Goal: Task Accomplishment & Management: Use online tool/utility

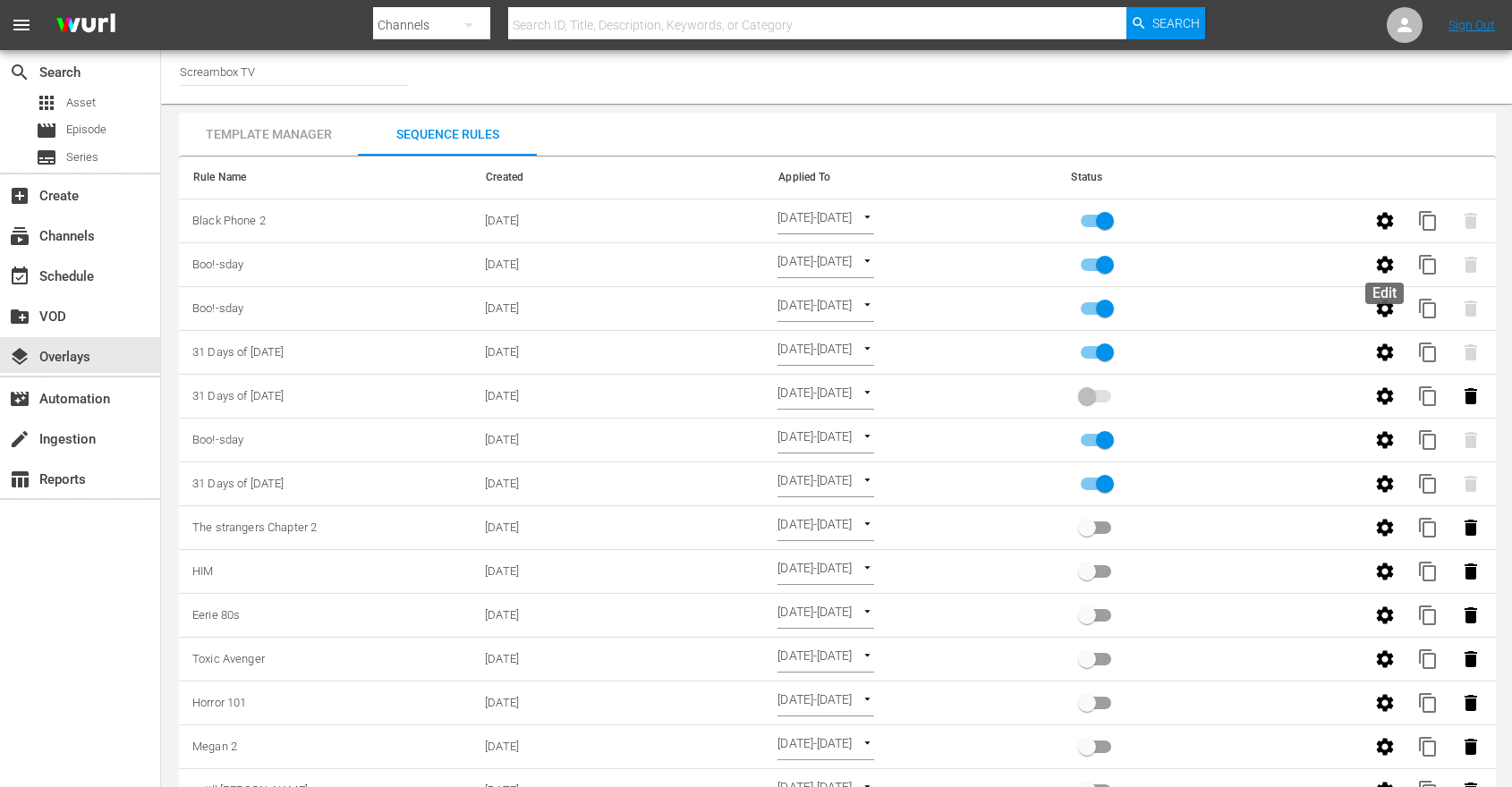
click at [1370, 261] on button "button" at bounding box center [1385, 265] width 43 height 43
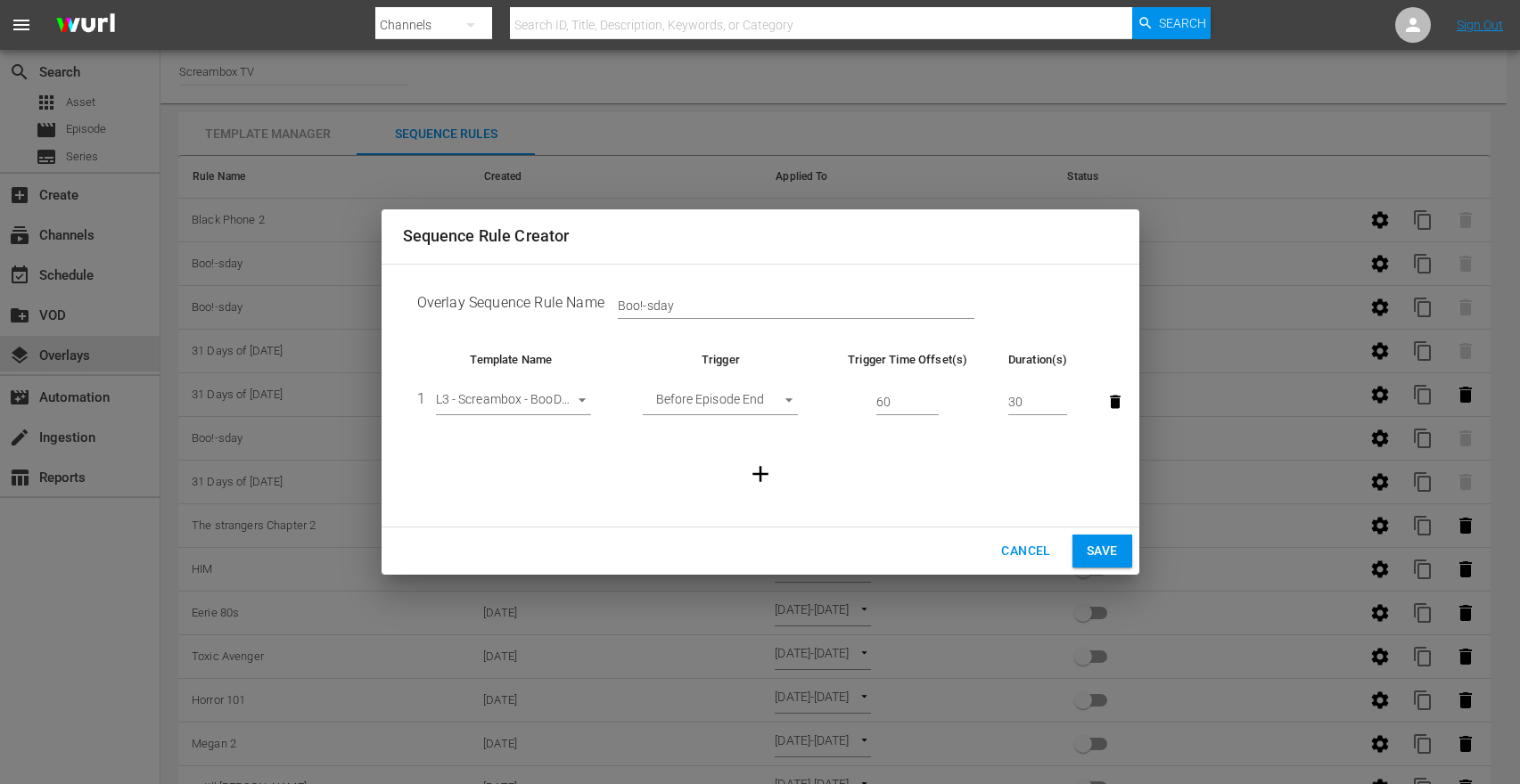
click at [1029, 545] on span "Cancel" at bounding box center [1025, 551] width 49 height 22
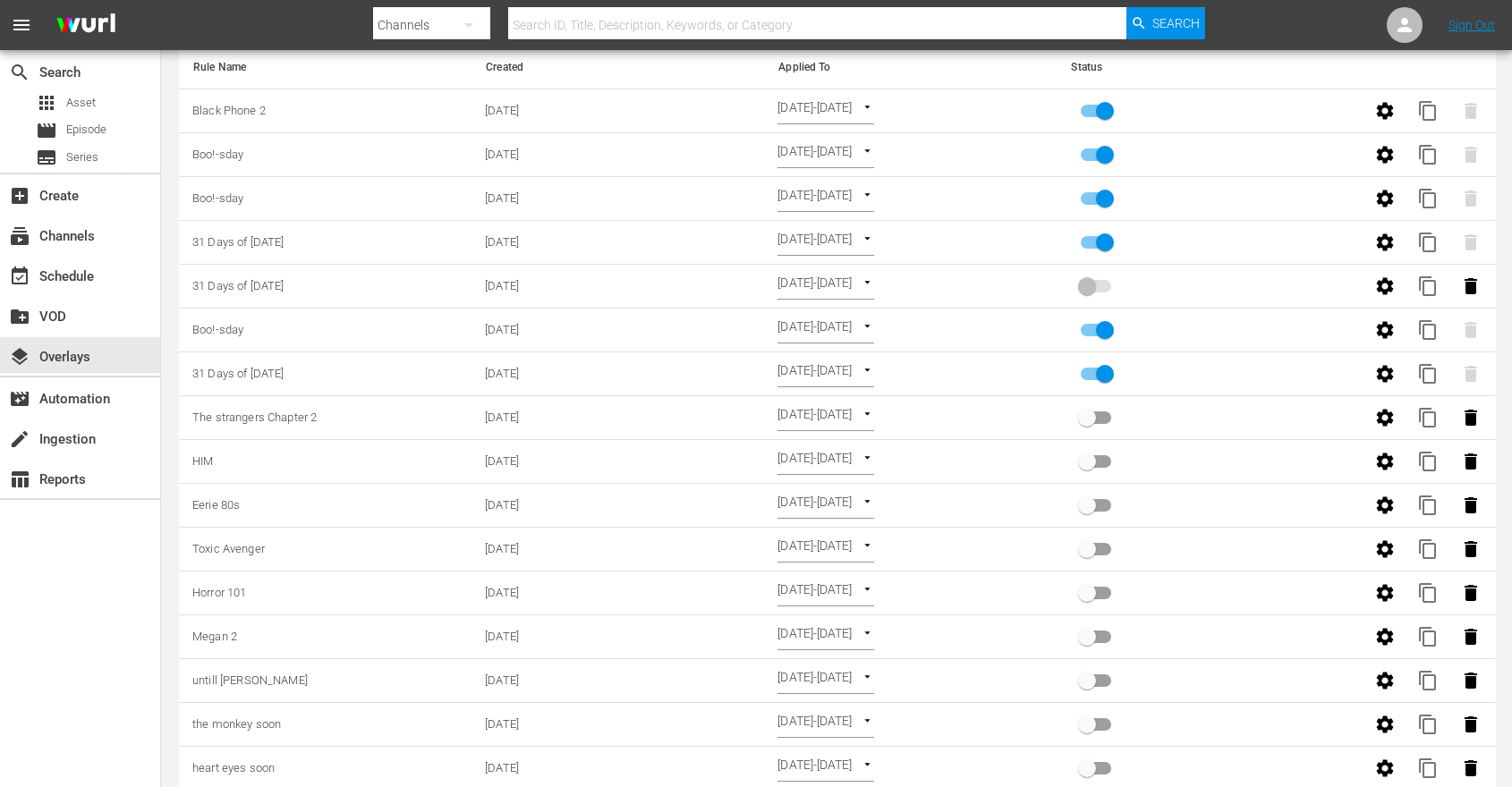
scroll to position [260, 0]
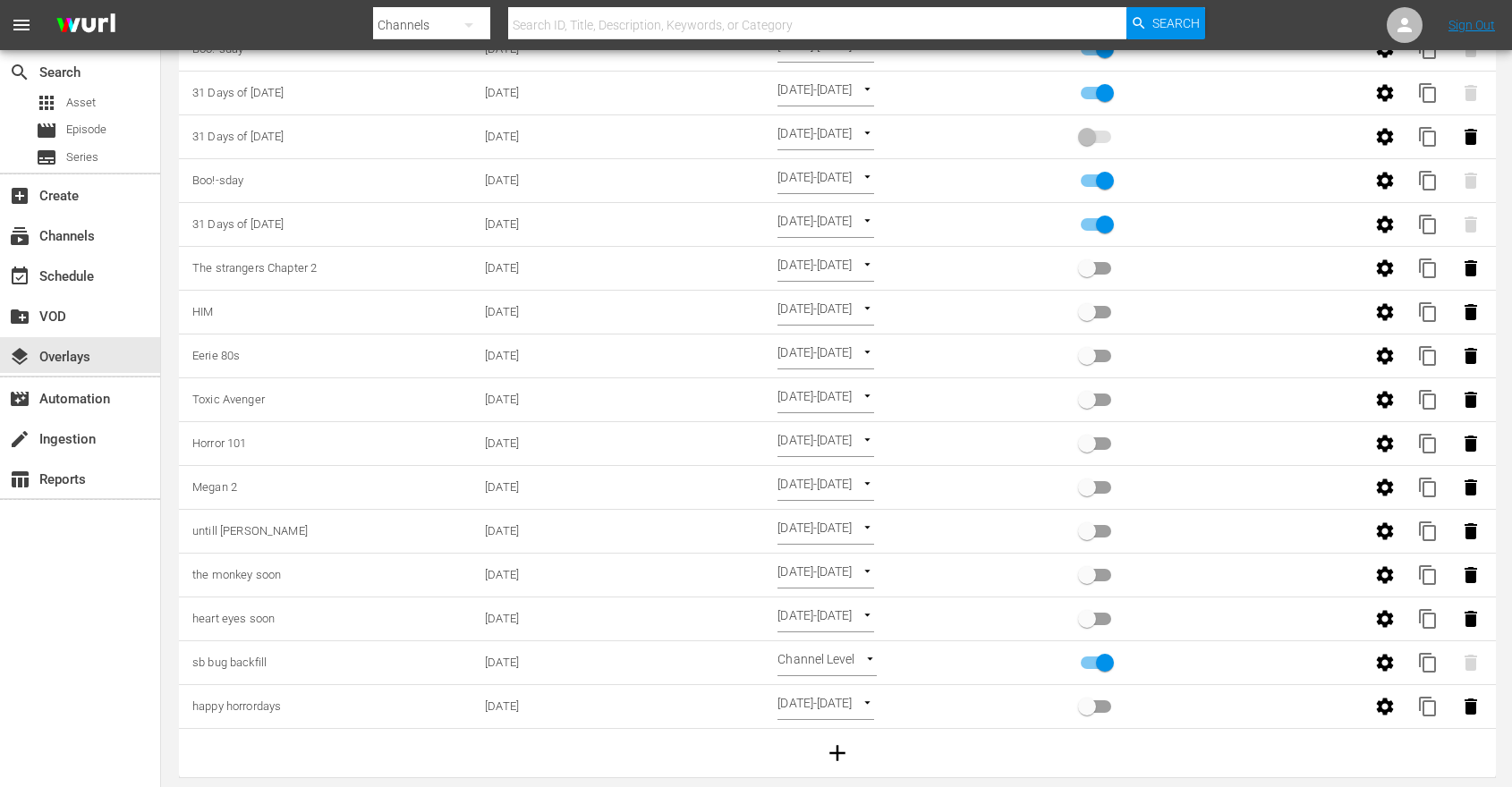
click at [1220, 757] on td at bounding box center [837, 753] width 1317 height 49
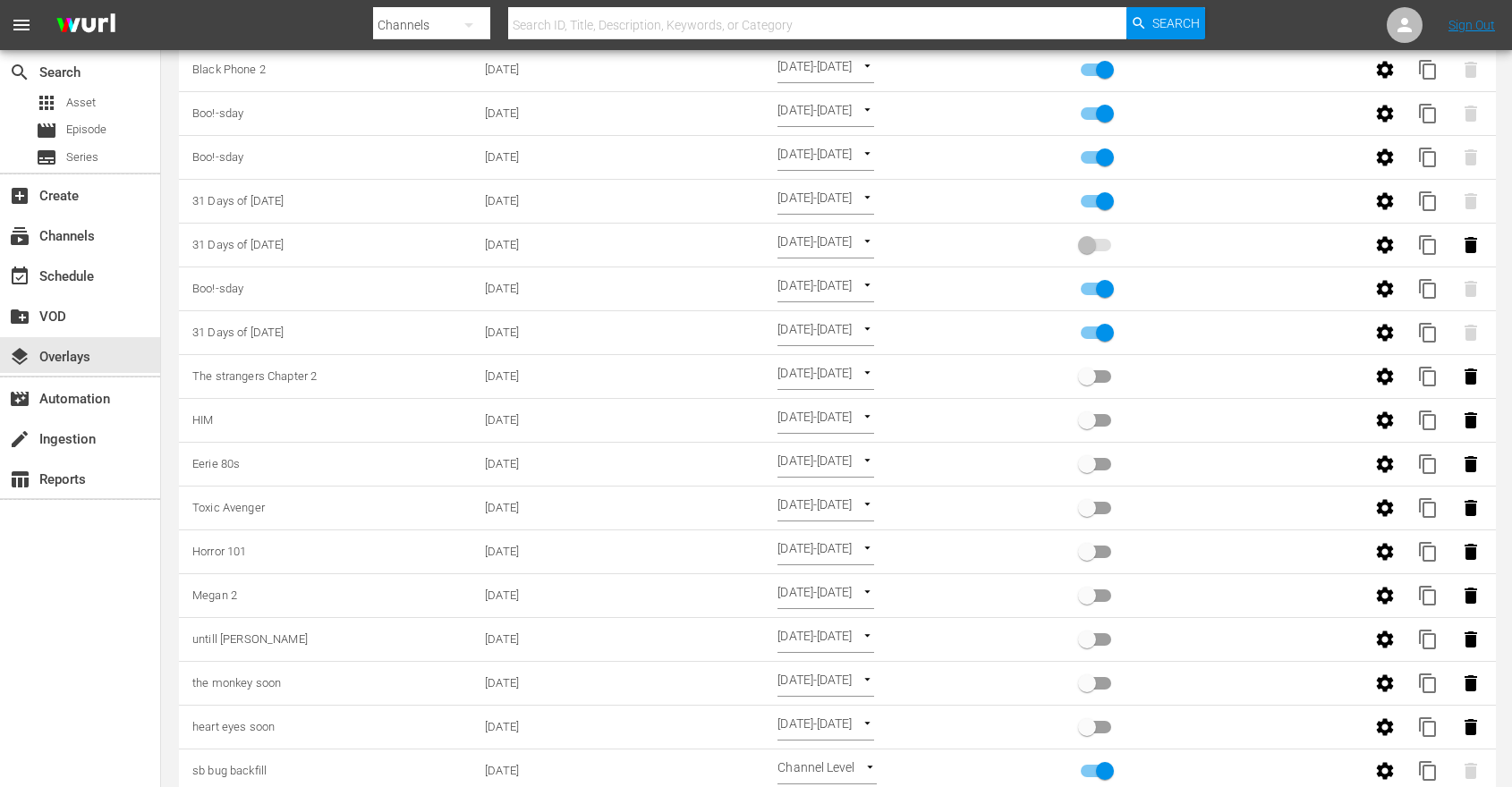
scroll to position [0, 0]
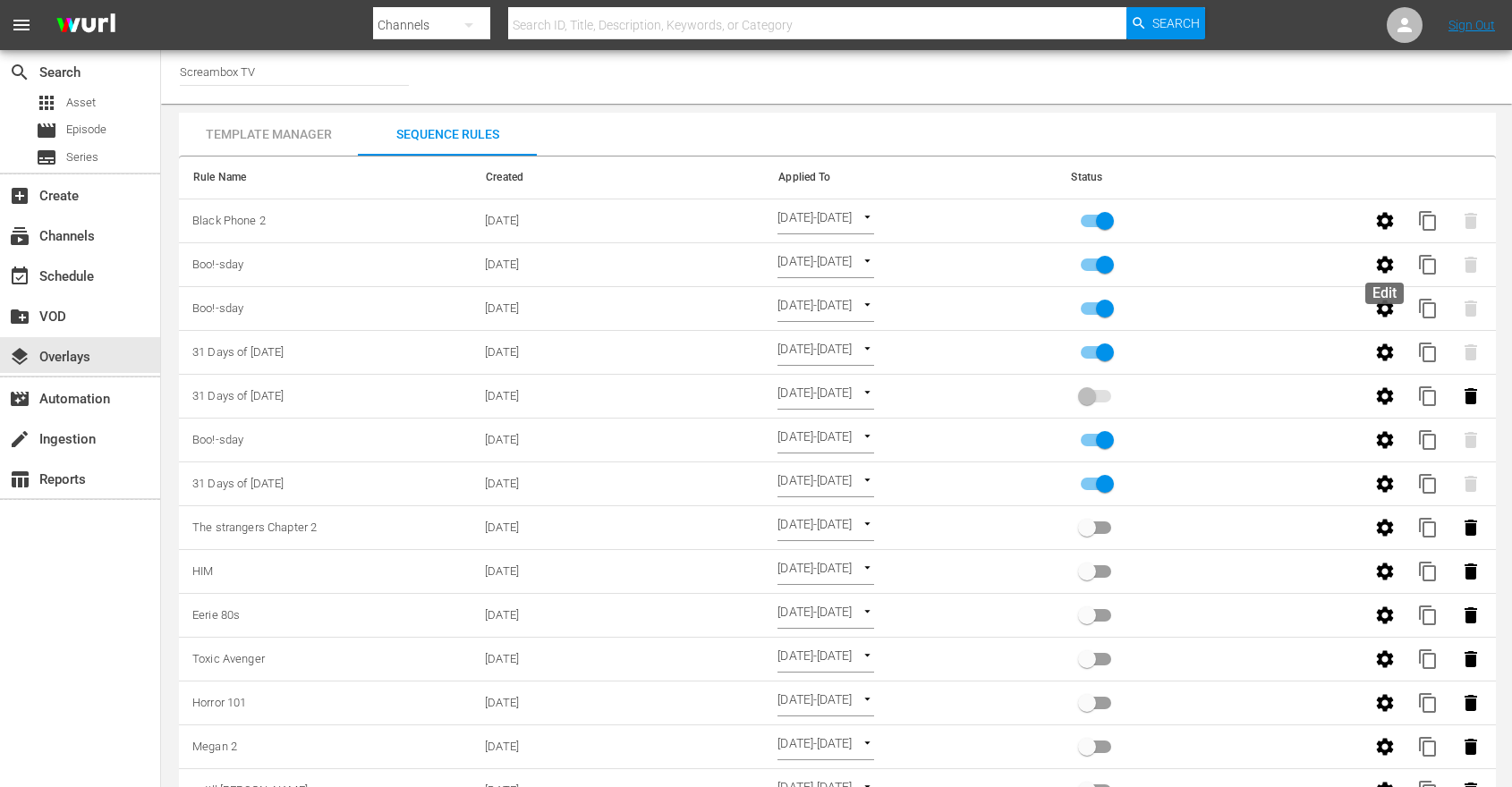
click at [1382, 263] on icon "button" at bounding box center [1384, 264] width 21 height 21
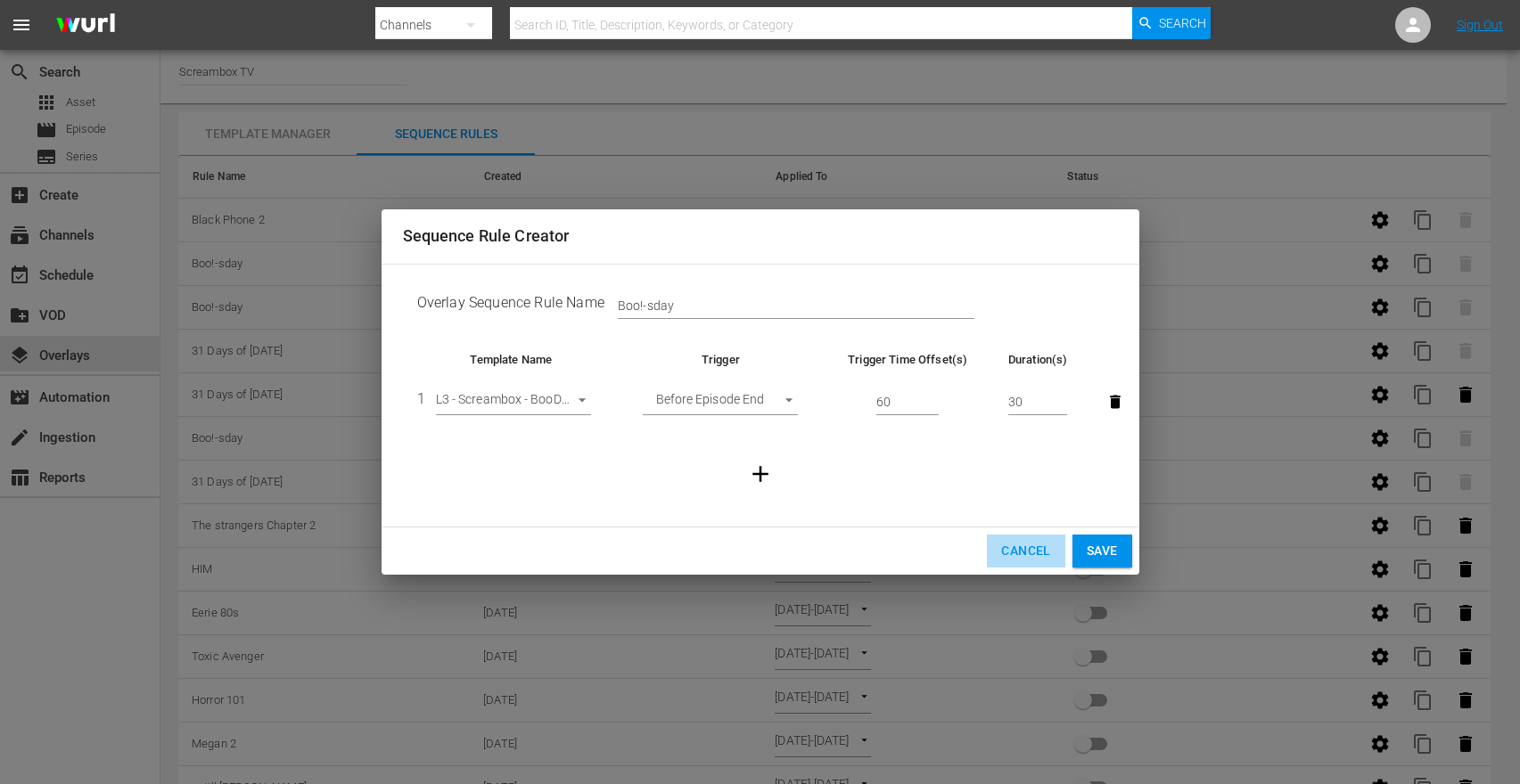
click at [1035, 548] on span "Cancel" at bounding box center [1025, 551] width 49 height 22
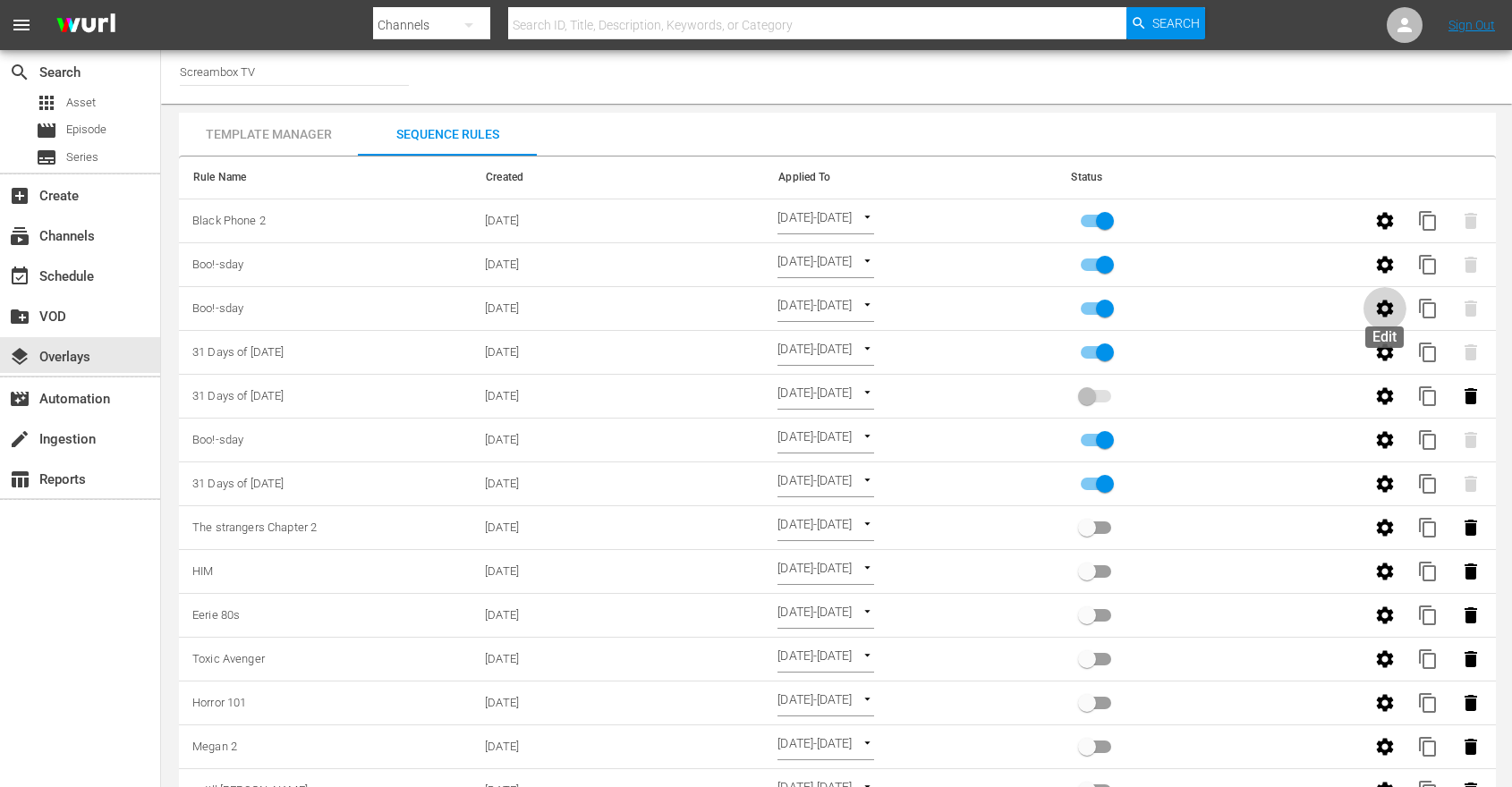
click at [1378, 310] on icon "button" at bounding box center [1384, 308] width 21 height 21
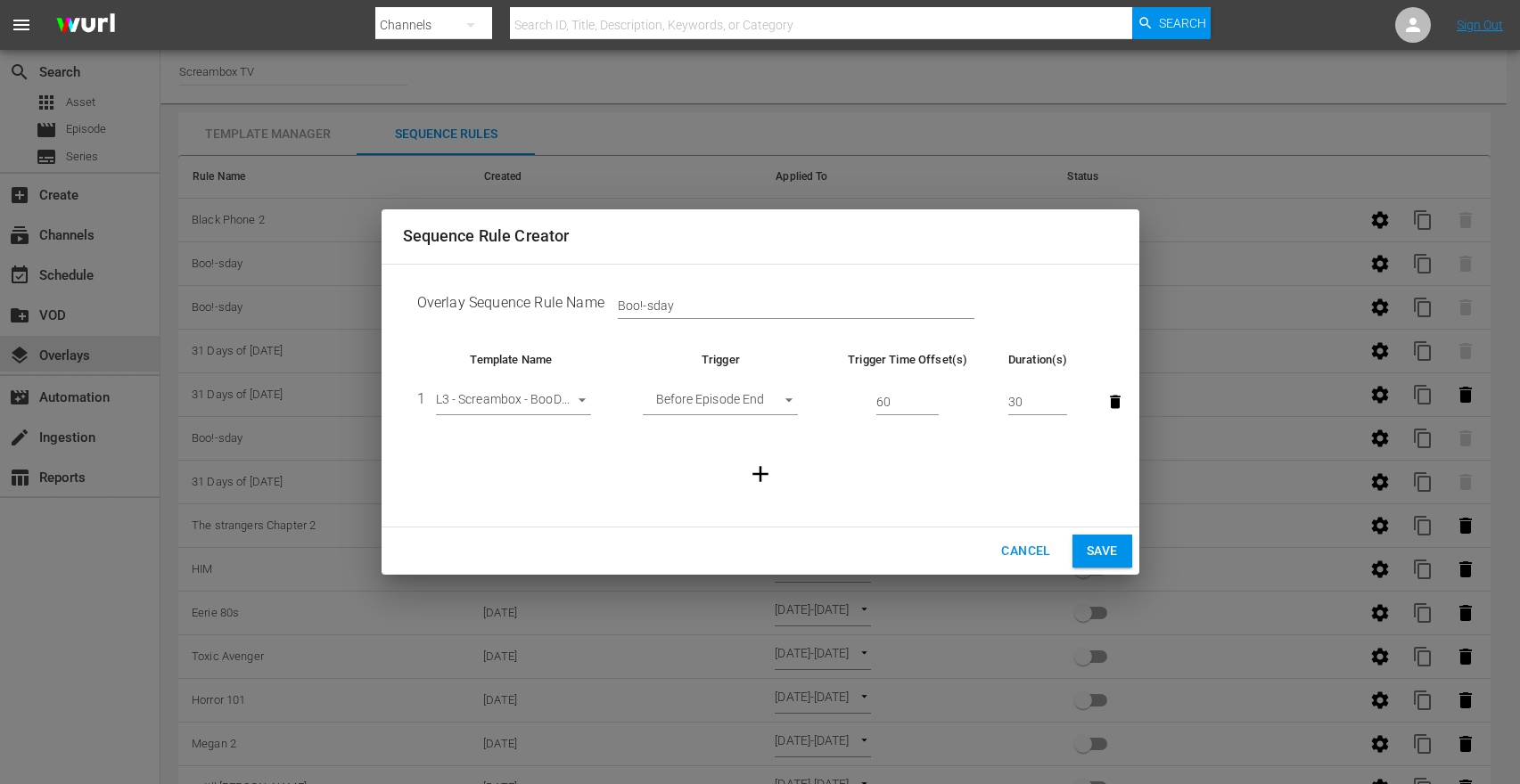
click at [1035, 554] on span "Cancel" at bounding box center [1025, 551] width 49 height 22
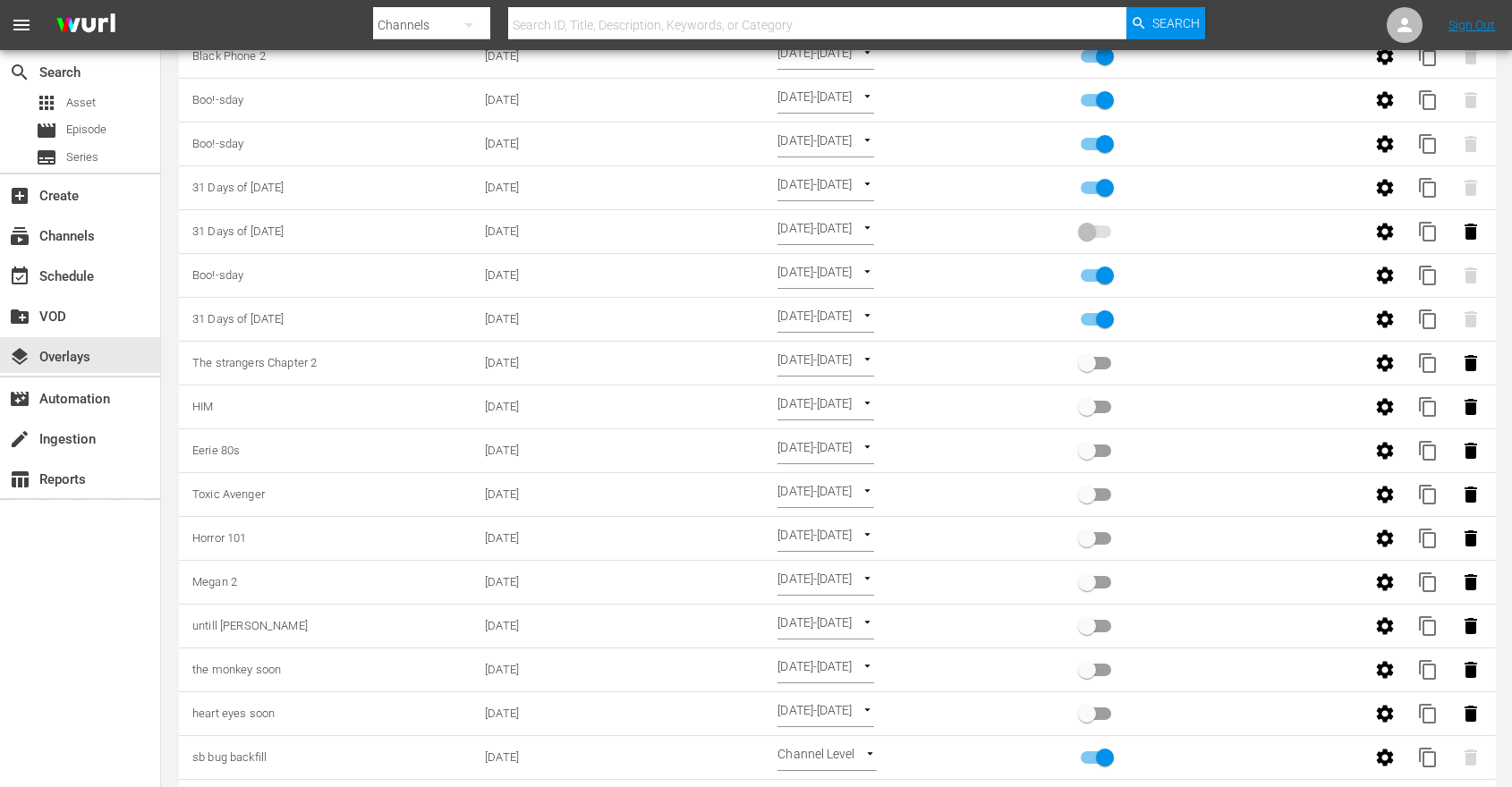
scroll to position [260, 0]
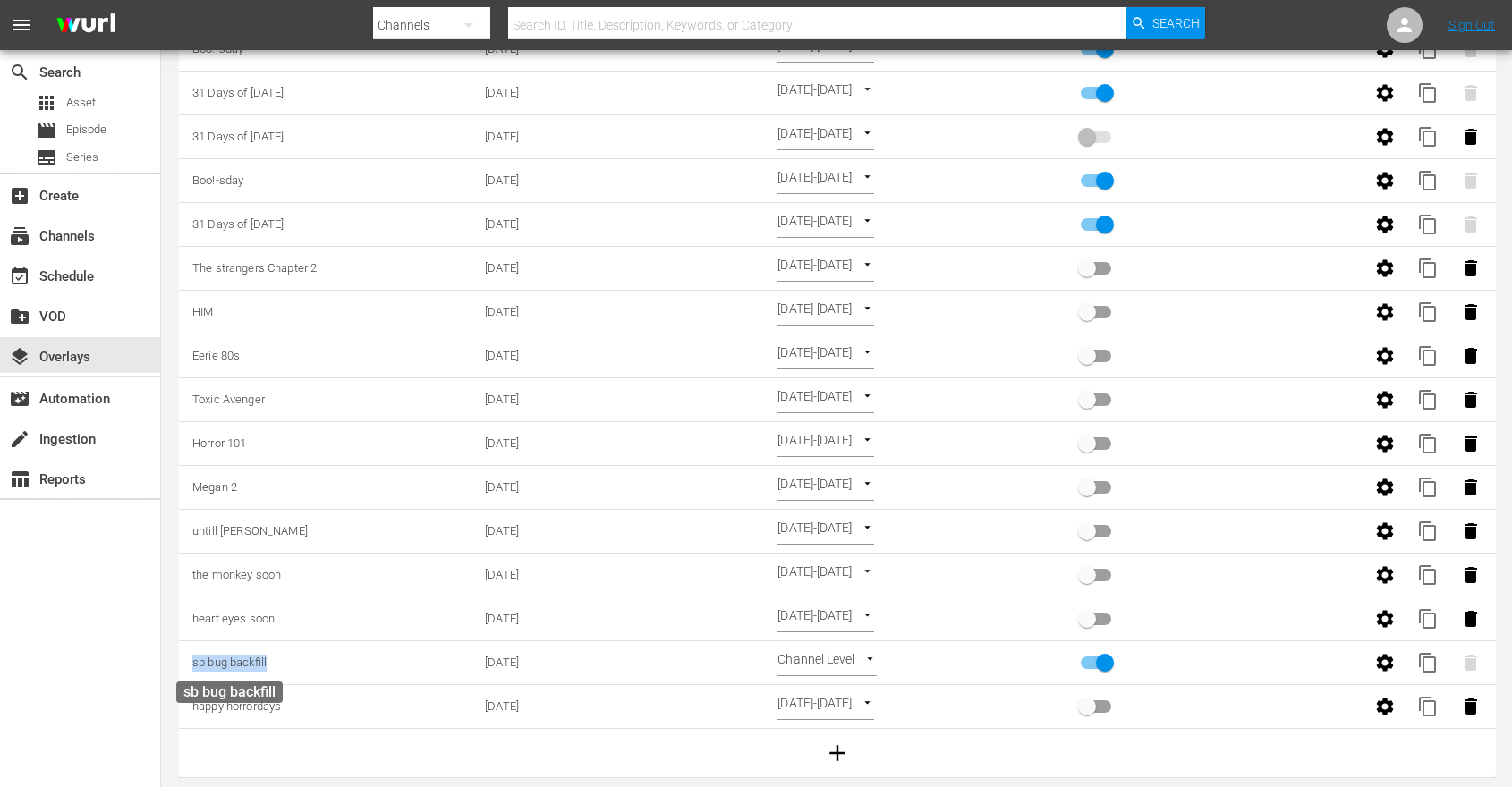
drag, startPoint x: 287, startPoint y: 666, endPoint x: 192, endPoint y: 666, distance: 95.0
click at [192, 666] on td "sb bug backfill" at bounding box center [325, 663] width 292 height 44
copy span "sb bug backfill"
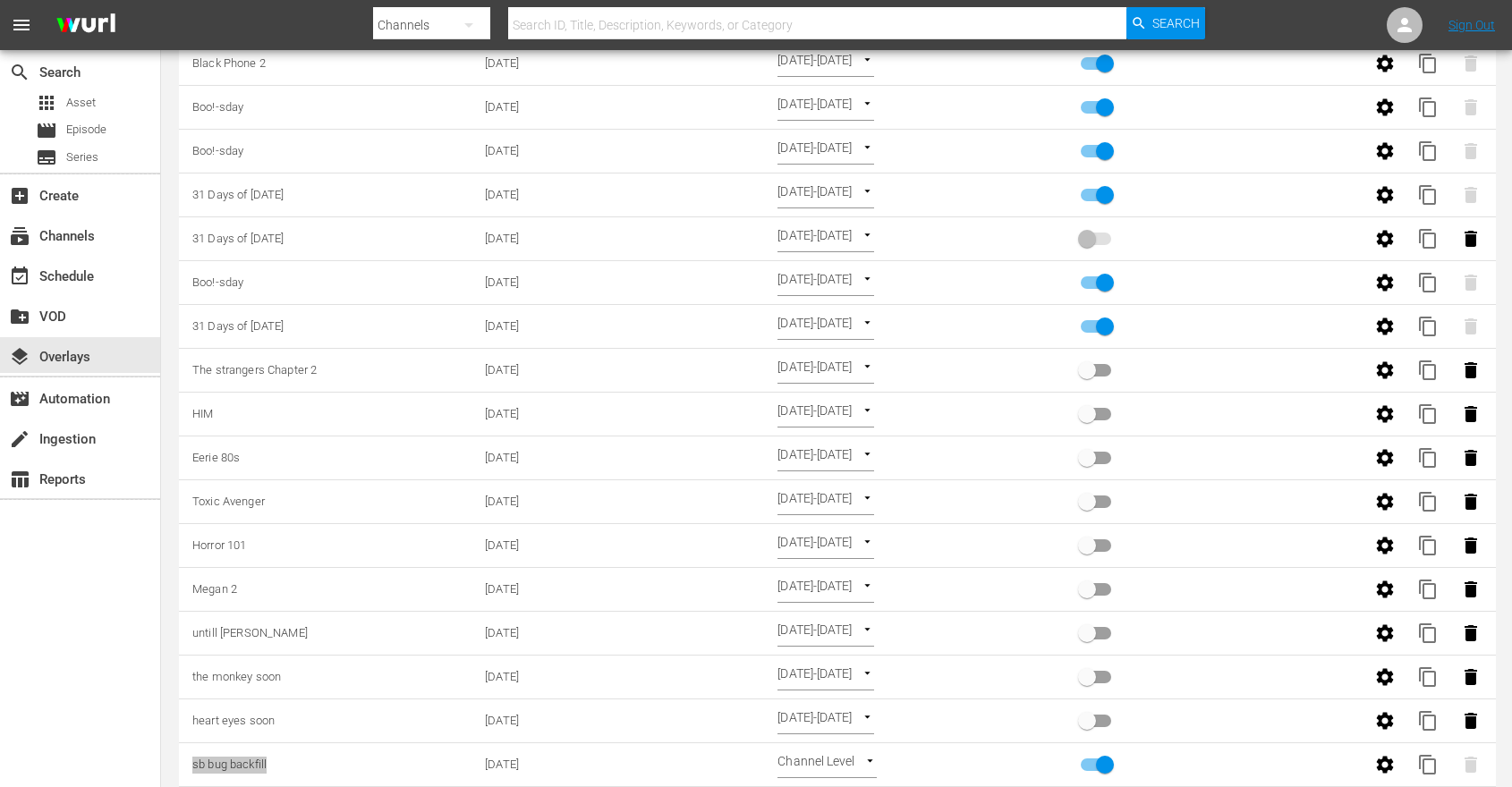
scroll to position [0, 0]
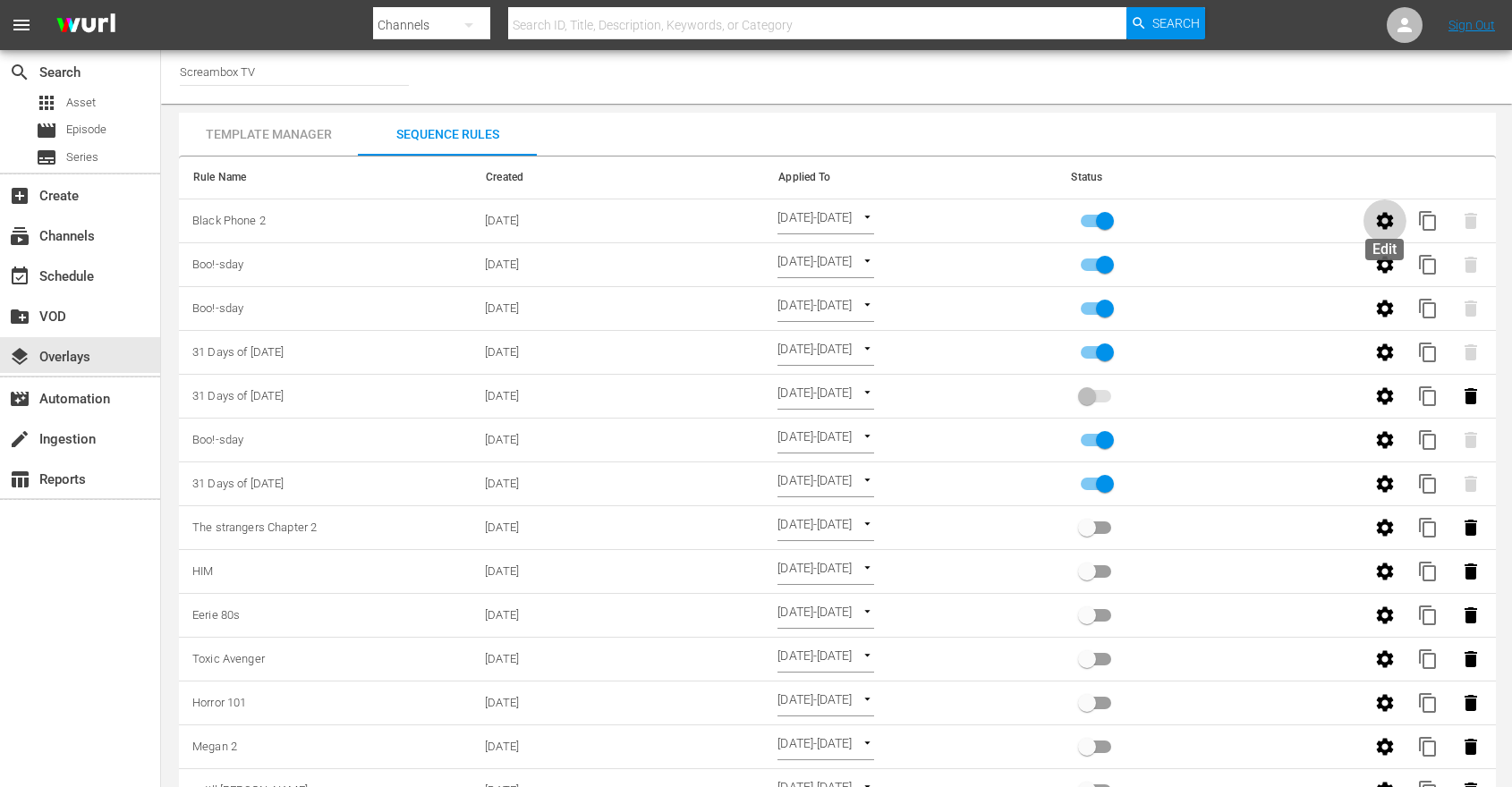
click at [1379, 222] on icon "button" at bounding box center [1384, 220] width 17 height 17
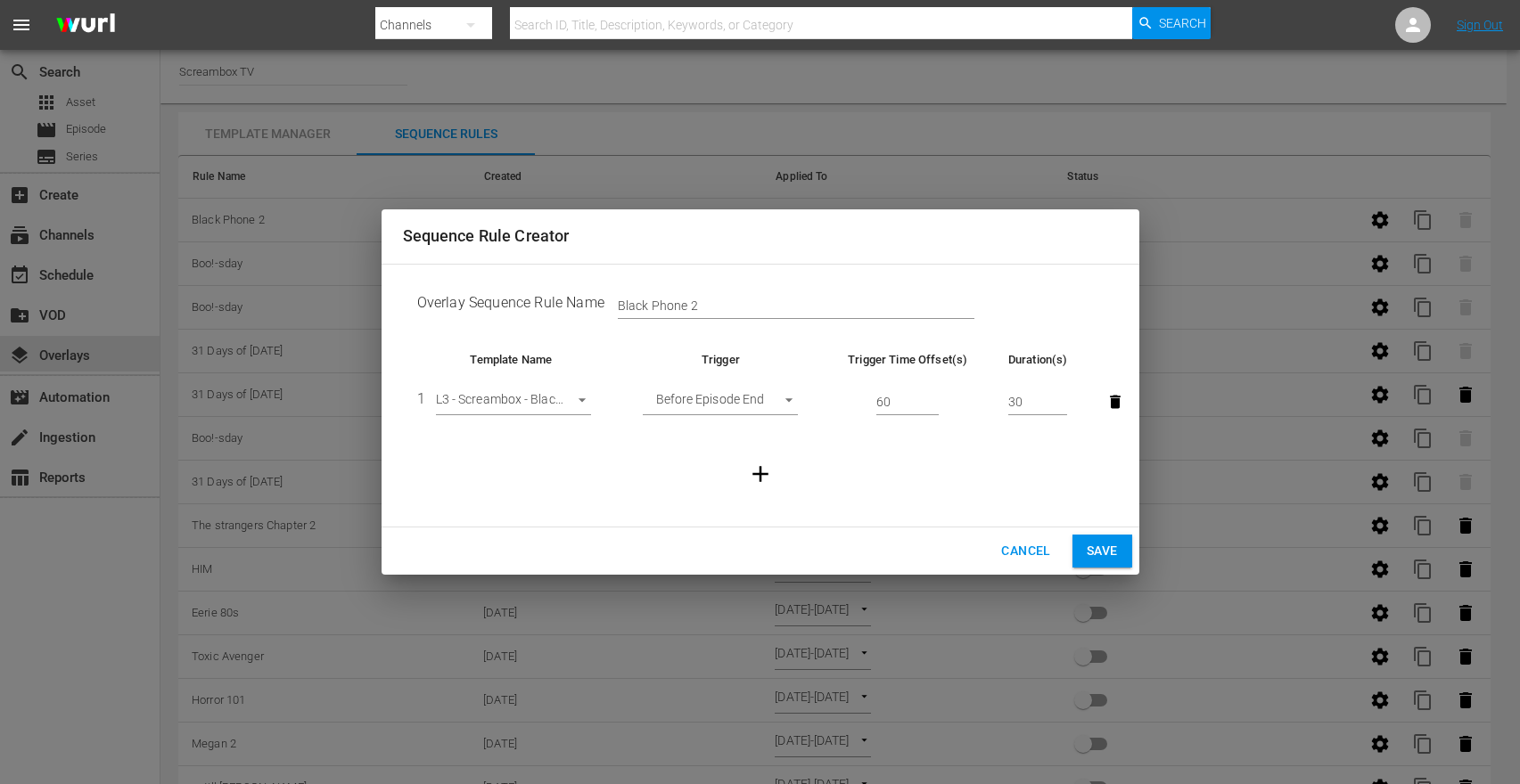
click at [1033, 555] on span "Cancel" at bounding box center [1025, 551] width 49 height 22
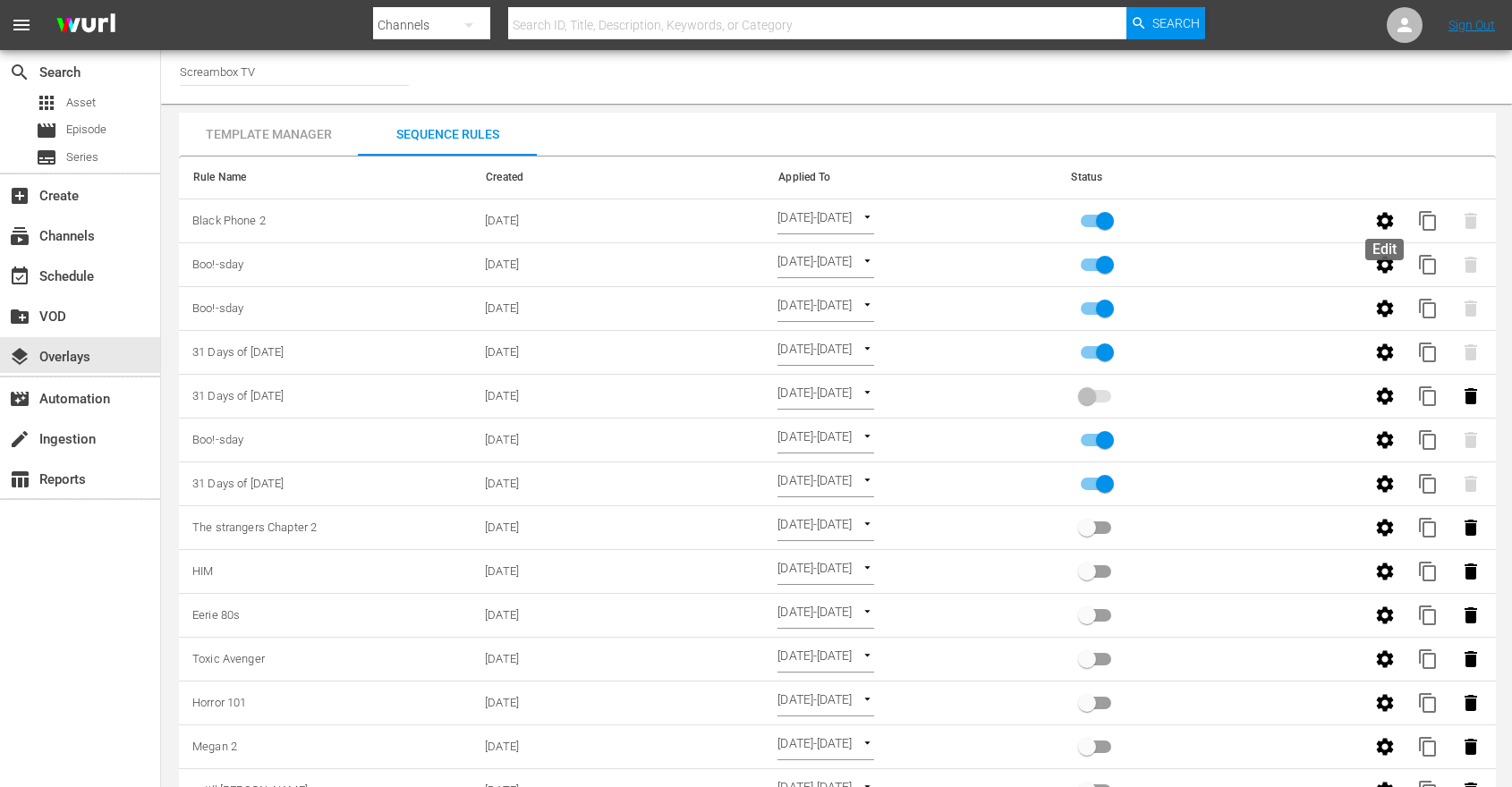
click at [1391, 226] on icon "button" at bounding box center [1384, 220] width 17 height 17
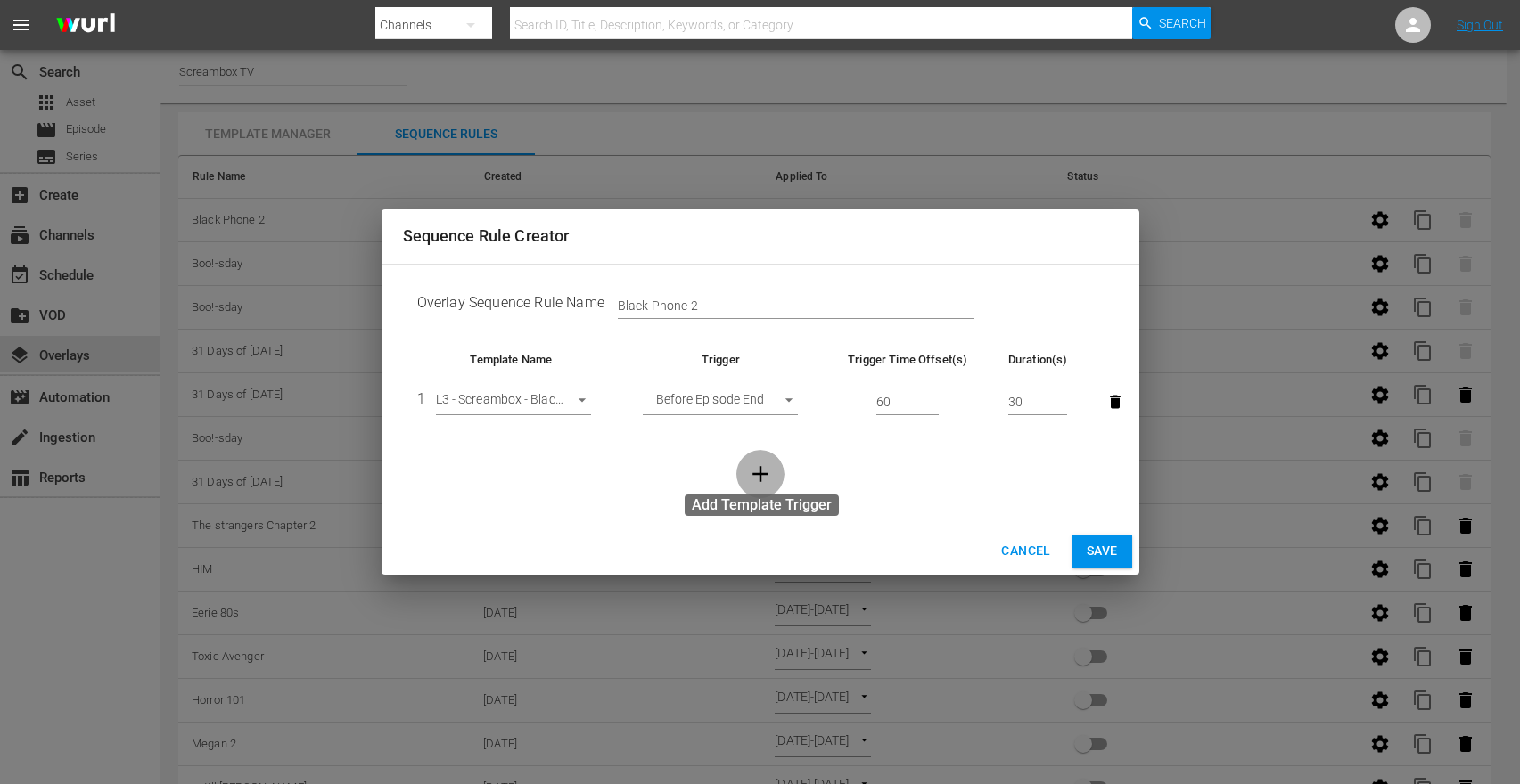
click at [756, 476] on icon "button" at bounding box center [760, 474] width 27 height 27
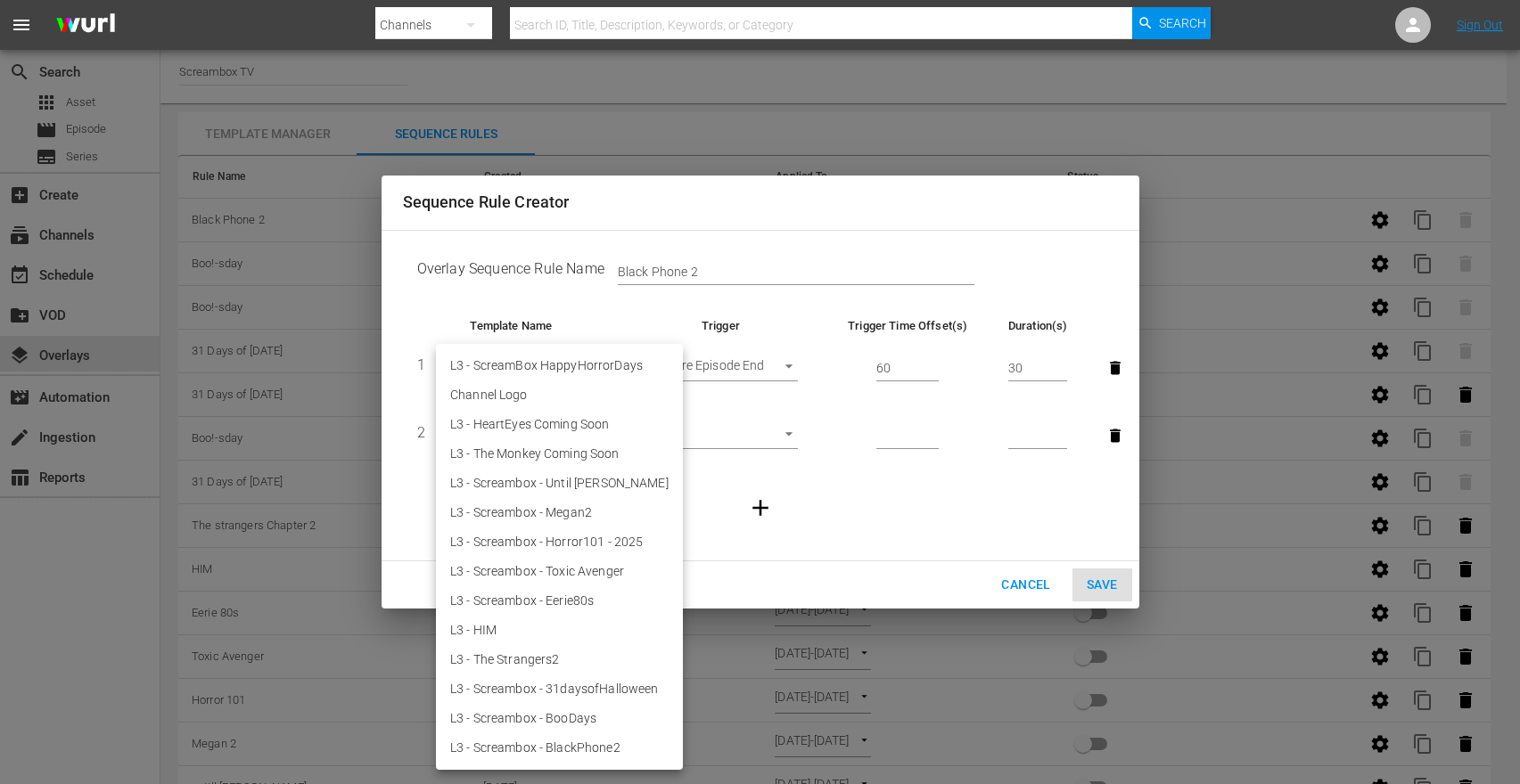
click at [586, 442] on body "menu Search By Channels Search ID, Title, Description, Keywords, or Category Se…" at bounding box center [760, 392] width 1520 height 784
click at [544, 396] on li "Channel Logo" at bounding box center [560, 395] width 247 height 30
type input "29225"
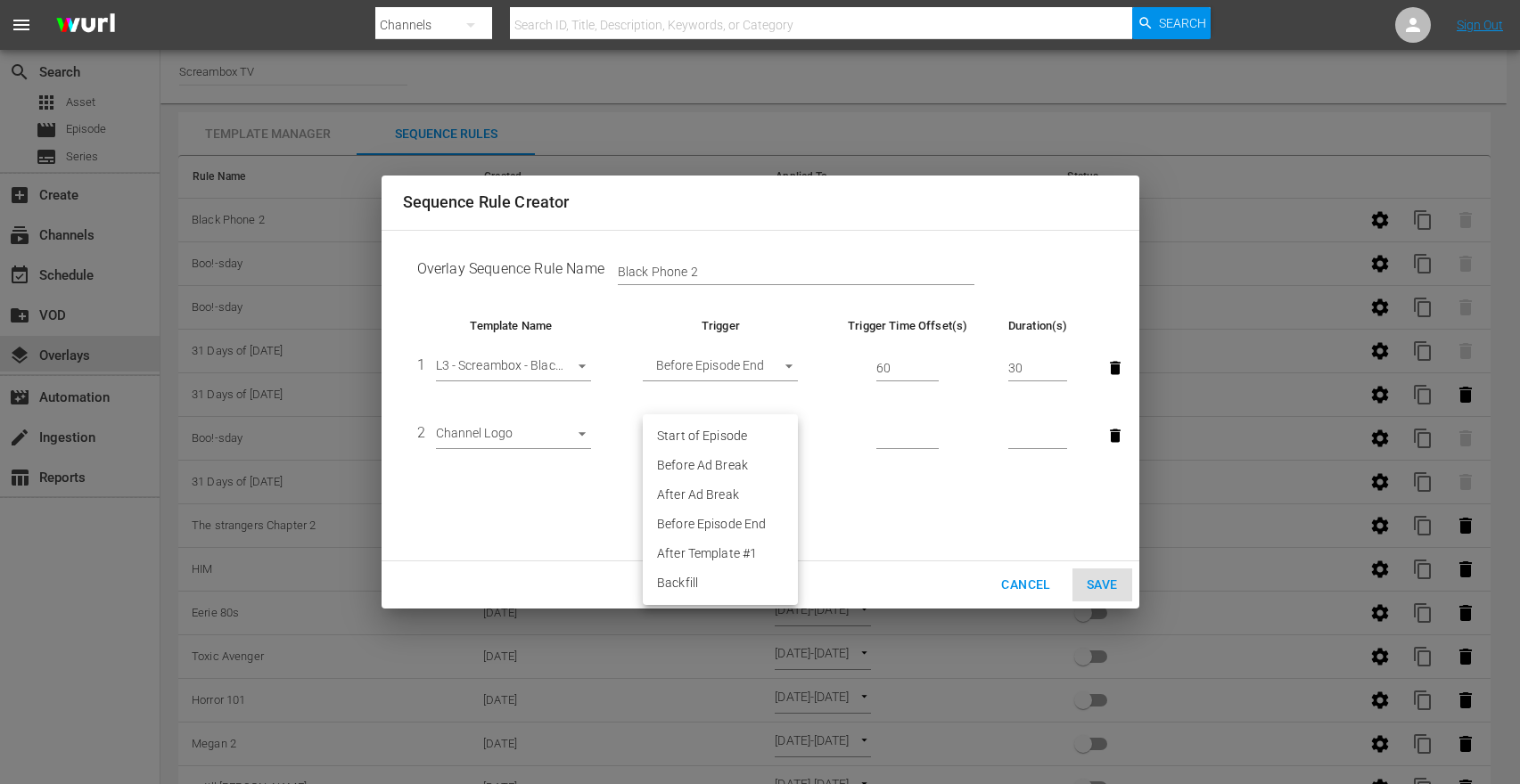
click at [743, 432] on body "menu Search By Channels Search ID, Title, Description, Keywords, or Category Se…" at bounding box center [760, 392] width 1520 height 784
click at [717, 580] on li "Backfill" at bounding box center [720, 584] width 155 height 30
type input "BACKFILL"
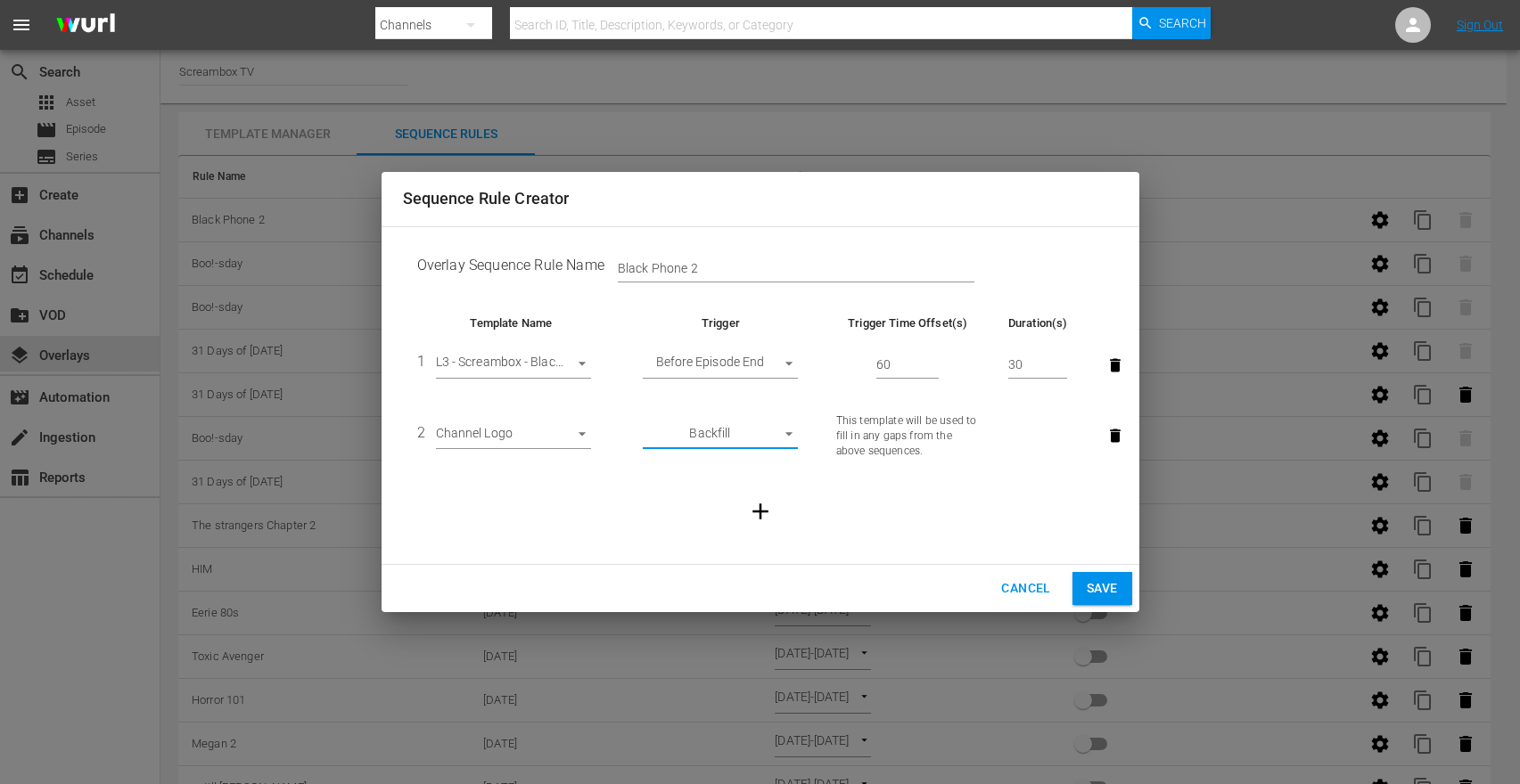
click at [1106, 584] on span "Save" at bounding box center [1102, 589] width 32 height 22
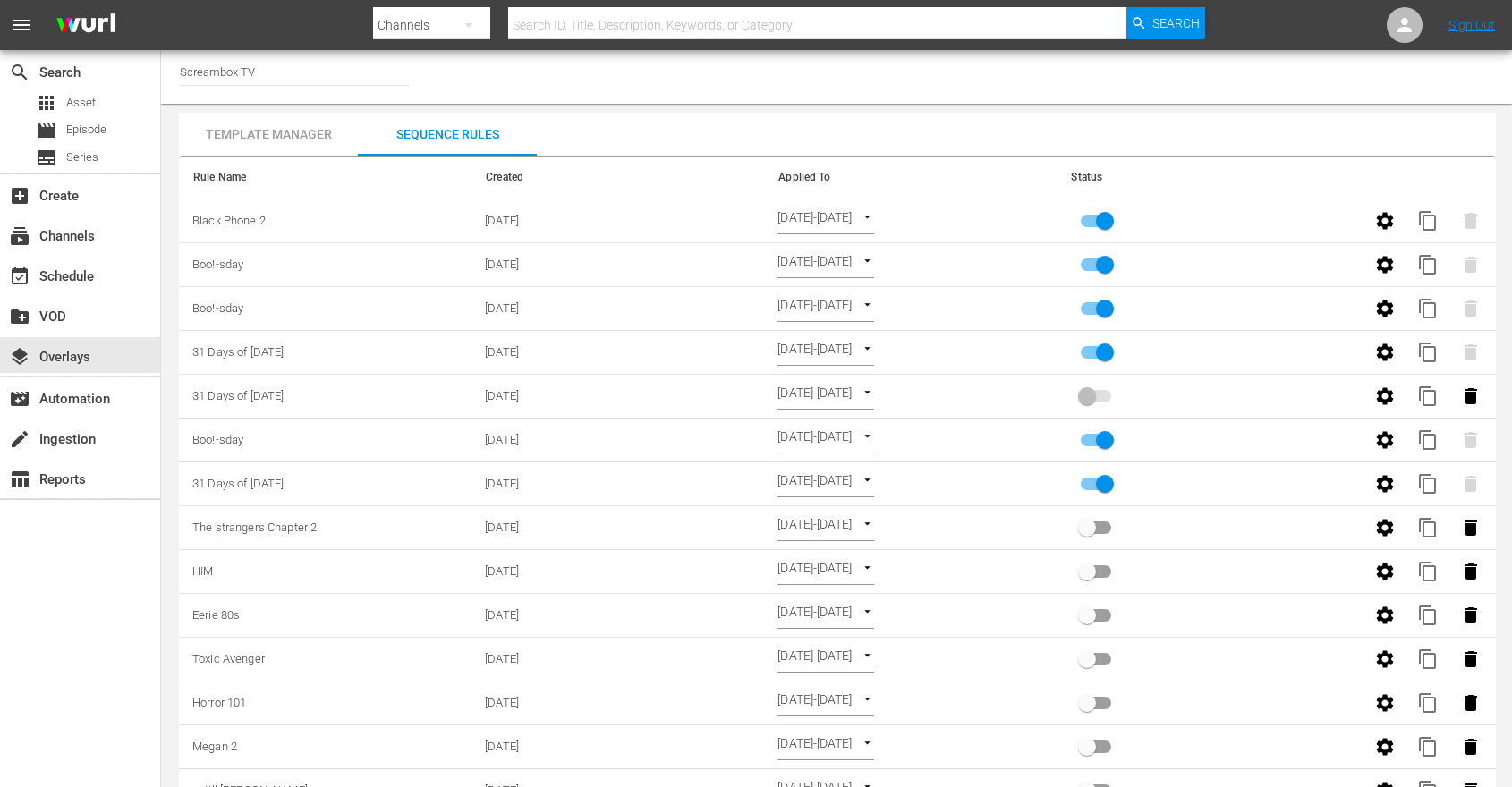
click at [1392, 225] on icon "button" at bounding box center [1384, 220] width 17 height 17
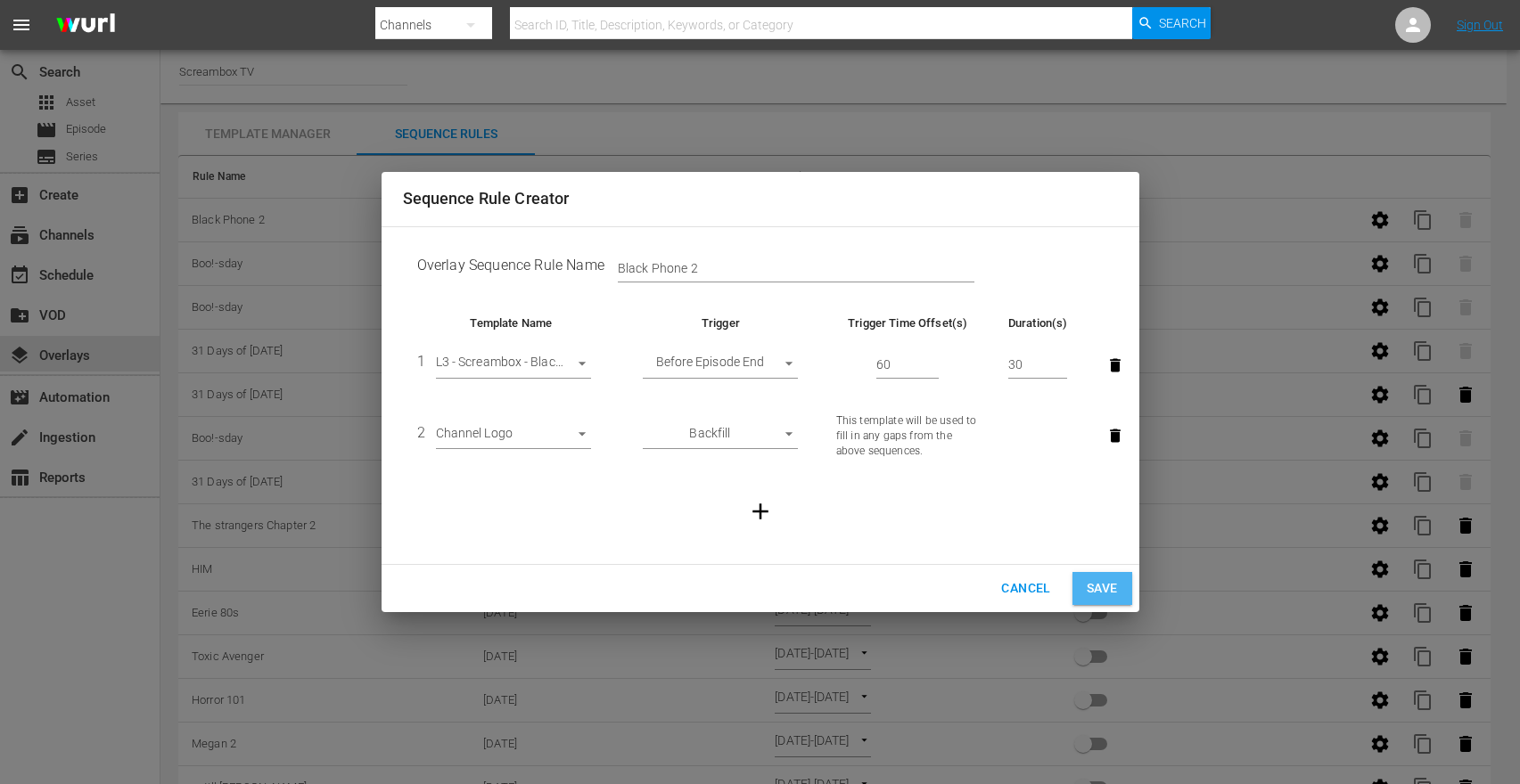
click at [1107, 578] on span "Save" at bounding box center [1102, 589] width 32 height 22
